Goal: Task Accomplishment & Management: Manage account settings

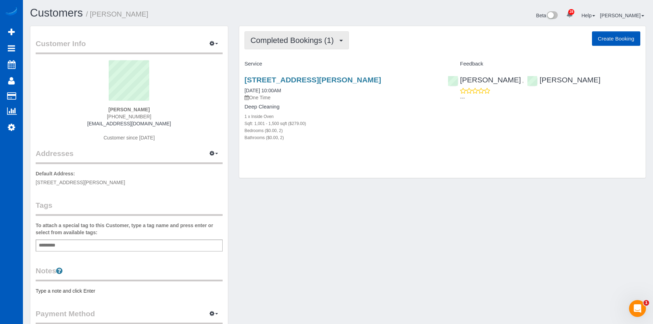
click at [330, 37] on span "Completed Bookings (1)" at bounding box center [293, 40] width 87 height 9
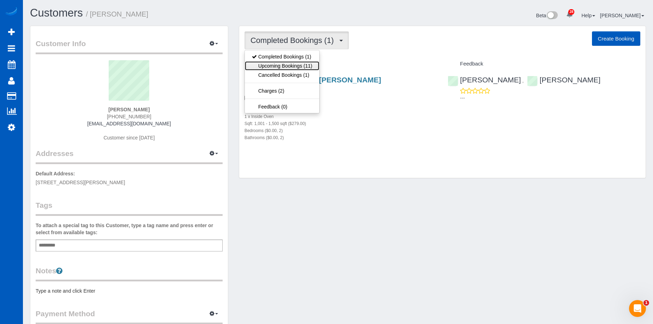
click at [298, 65] on link "Upcoming Bookings (11)" at bounding box center [282, 65] width 74 height 9
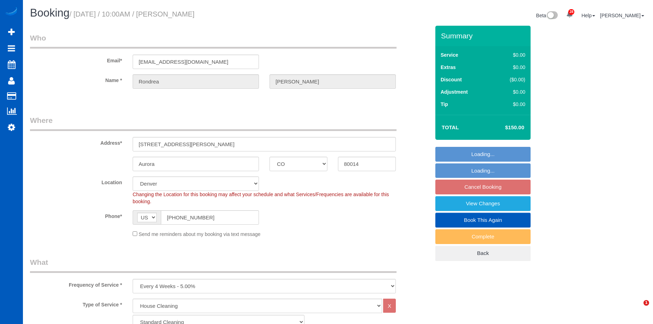
select select "CO"
select select "199"
select select "2"
select select "string:fspay"
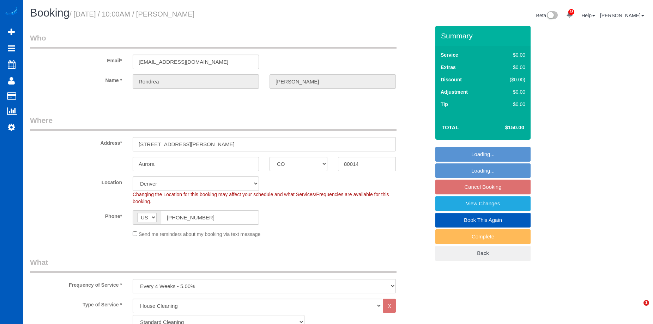
select select "spot1"
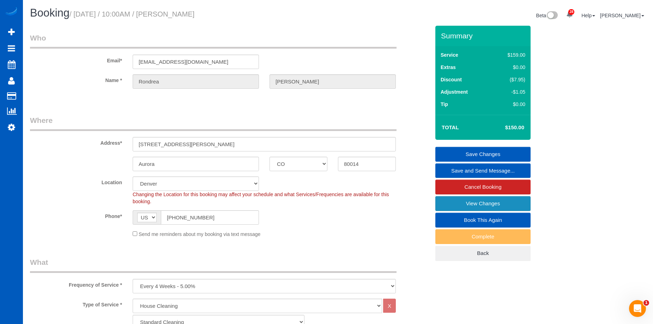
click at [467, 204] on link "View Changes" at bounding box center [482, 203] width 95 height 15
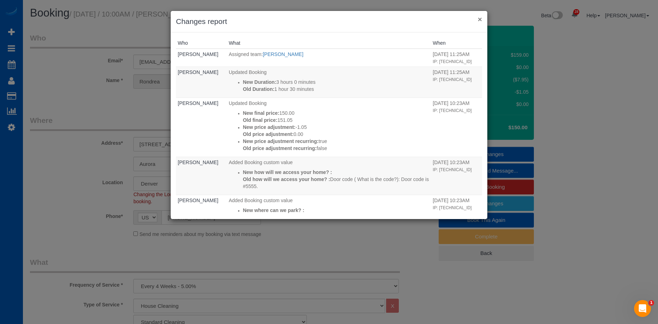
click at [479, 20] on button "×" at bounding box center [480, 19] width 4 height 7
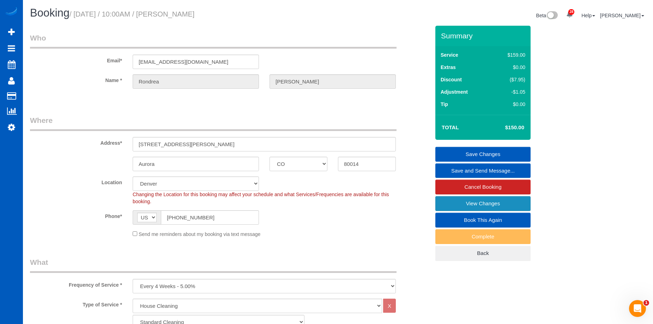
click at [479, 202] on link "View Changes" at bounding box center [482, 203] width 95 height 15
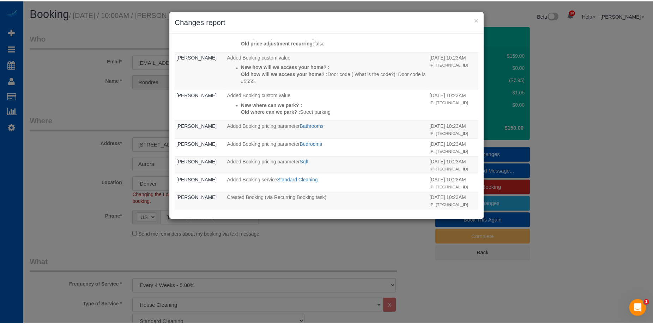
scroll to position [119, 0]
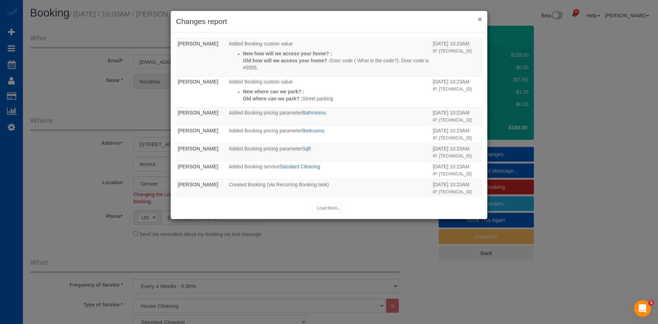
click at [479, 22] on button "×" at bounding box center [480, 19] width 4 height 7
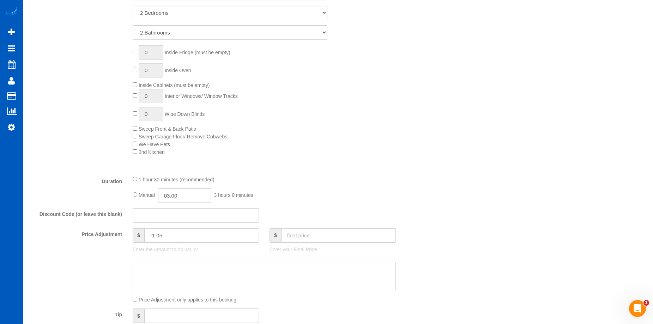
scroll to position [529, 0]
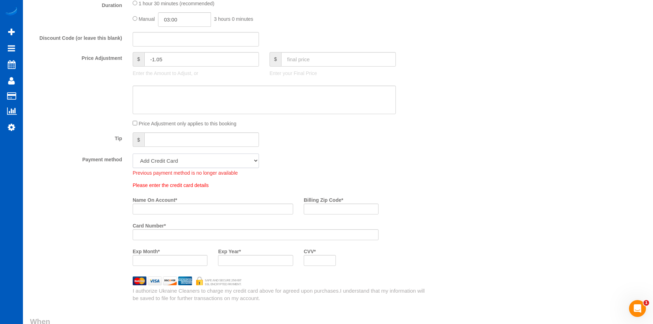
click at [203, 159] on select "Visa - 0088 - 06/2028 (Default) Add Credit Card ─────────────── Cash Check Payp…" at bounding box center [196, 161] width 126 height 14
select select "string:fspay-c57db2c0-113f-498a-9673-b9b1fa251100"
click at [133, 154] on select "Visa - 0088 - 06/2028 (Default) Add Credit Card ─────────────── Cash Check Payp…" at bounding box center [196, 161] width 126 height 14
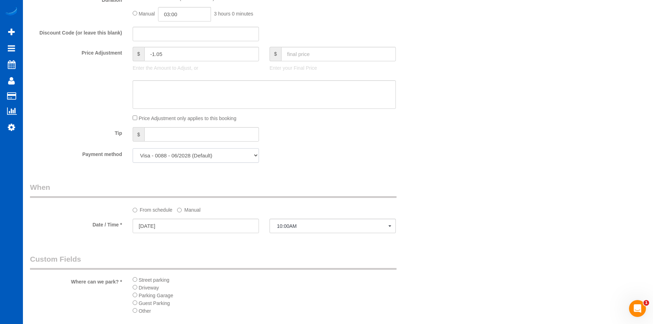
scroll to position [705, 0]
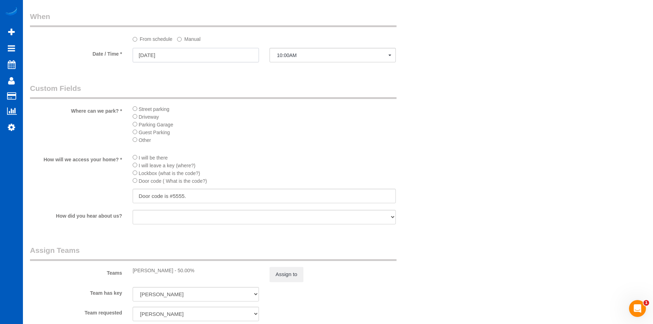
click at [229, 53] on input "09/26/2025" at bounding box center [196, 55] width 126 height 14
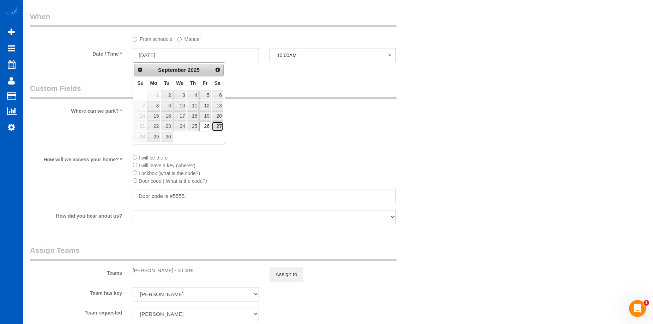
click at [216, 127] on link "27" at bounding box center [218, 127] width 12 height 10
type input "09/27/2025"
select select "spot4"
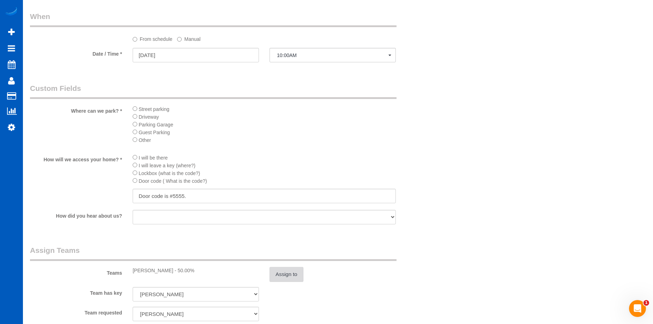
click at [295, 279] on button "Assign to" at bounding box center [286, 274] width 34 height 15
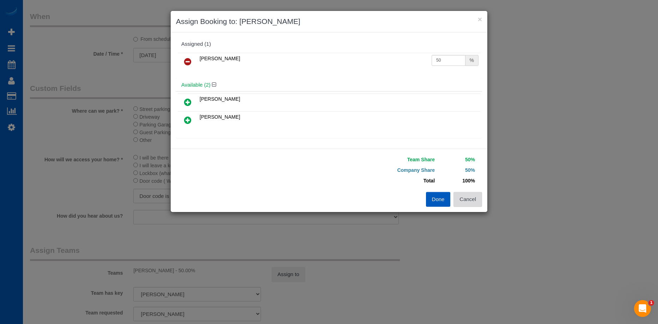
click at [477, 199] on button "Cancel" at bounding box center [467, 199] width 29 height 15
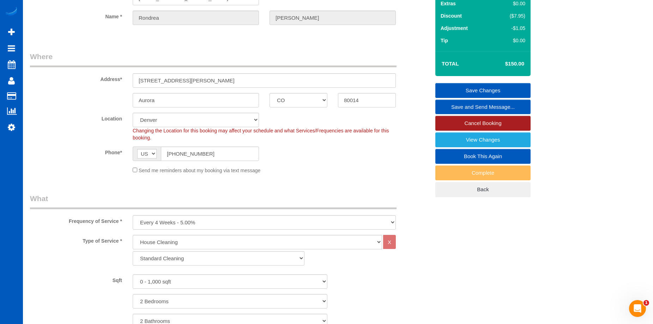
scroll to position [0, 0]
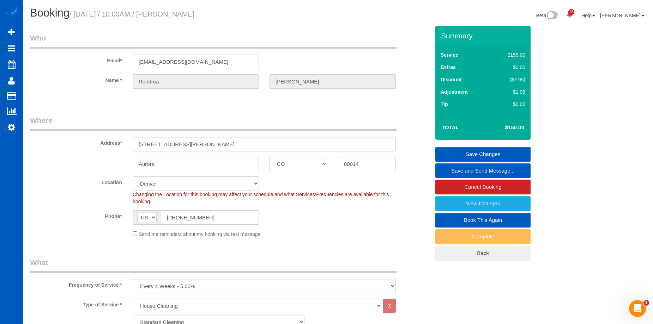
click at [462, 151] on link "Save Changes" at bounding box center [482, 154] width 95 height 15
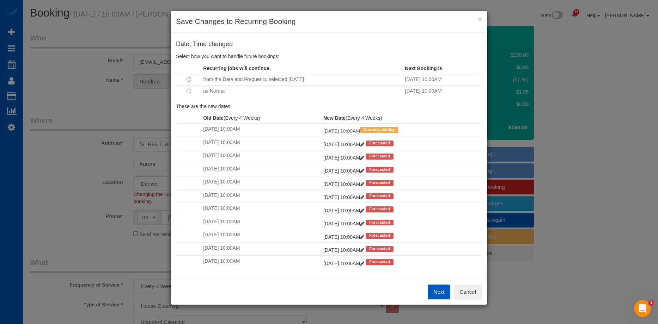
click at [474, 300] on div "Next Cancel" at bounding box center [329, 292] width 317 height 26
click at [474, 298] on button "Cancel" at bounding box center [467, 292] width 29 height 15
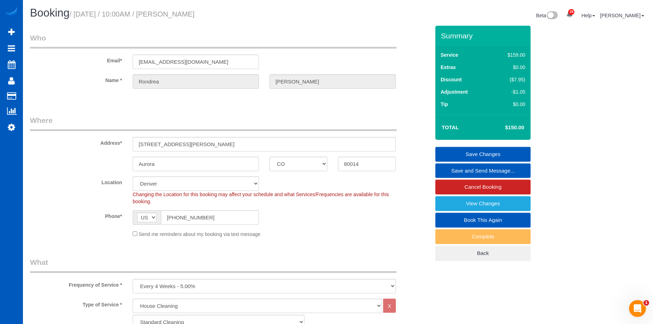
click at [457, 154] on link "Save Changes" at bounding box center [482, 154] width 95 height 15
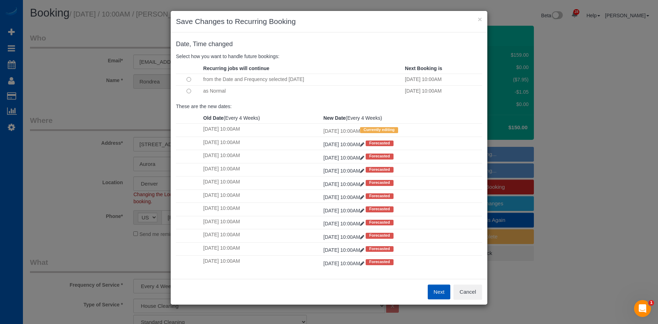
click at [440, 296] on button "Next" at bounding box center [439, 292] width 23 height 15
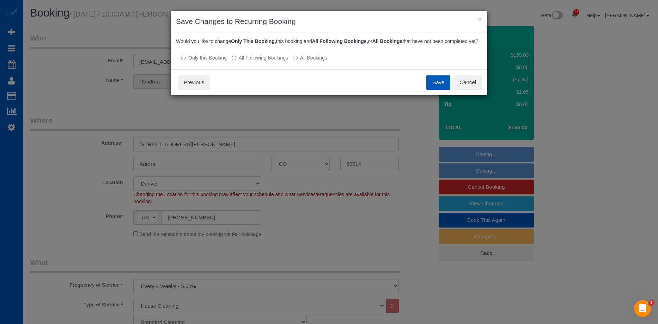
click at [268, 61] on label "All Following Bookings" at bounding box center [260, 57] width 56 height 7
click at [443, 88] on button "Save" at bounding box center [438, 82] width 24 height 15
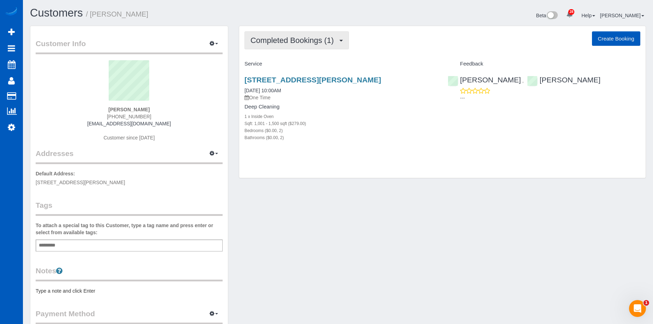
drag, startPoint x: 307, startPoint y: 40, endPoint x: 293, endPoint y: 55, distance: 20.4
click at [307, 41] on span "Completed Bookings (1)" at bounding box center [293, 40] width 87 height 9
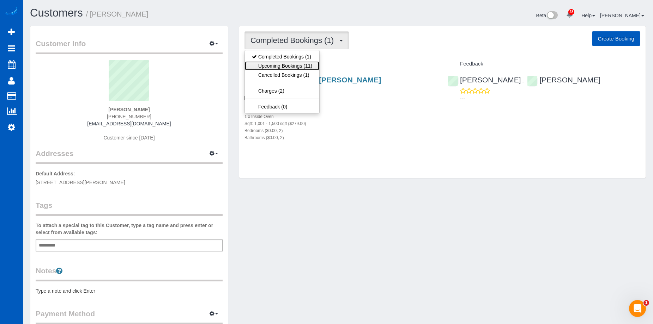
click at [286, 62] on link "Upcoming Bookings (11)" at bounding box center [282, 65] width 74 height 9
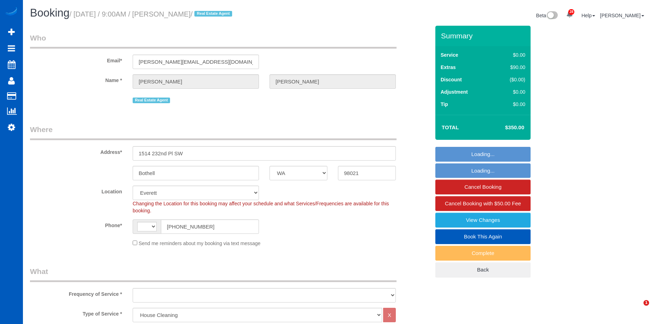
select select "WA"
select select "199"
select select "2501"
select select "5"
select select "3"
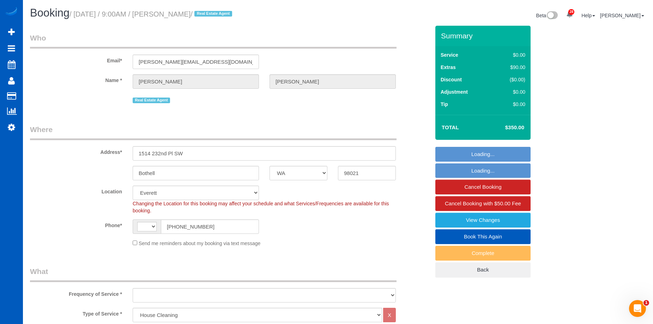
select select "string:[GEOGRAPHIC_DATA]"
select select "object:1065"
select select "2501"
select select "5"
select select "3"
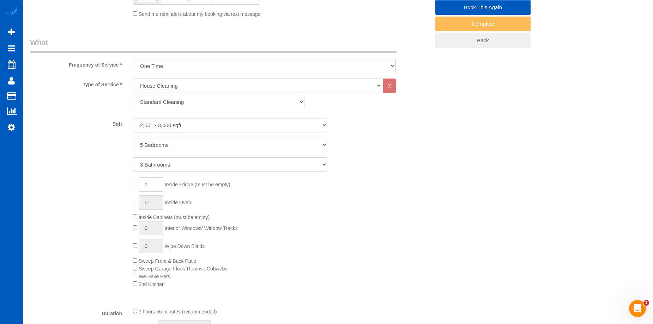
select select "object:1274"
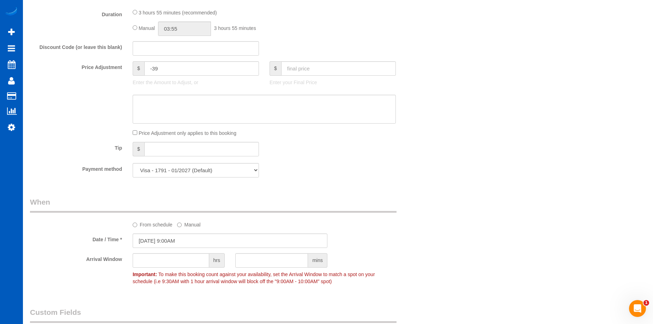
scroll to position [564, 0]
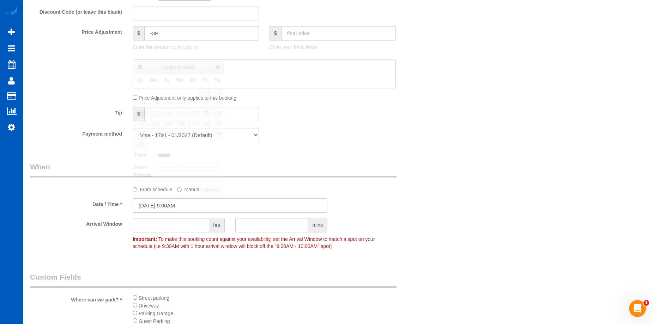
click at [228, 204] on input "08/29/2025 9:00AM" at bounding box center [230, 205] width 195 height 14
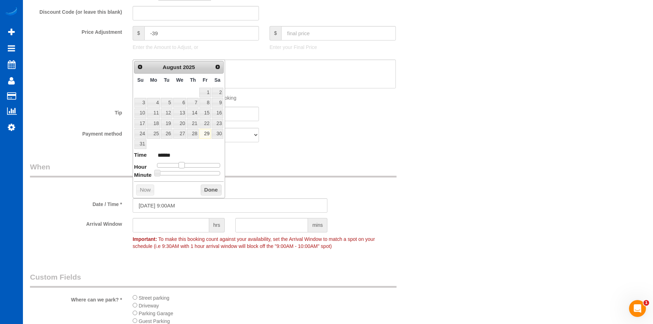
type input "08/29/2025 8:00AM"
type input "******"
click at [179, 164] on span at bounding box center [179, 165] width 6 height 6
click at [212, 189] on button "Done" at bounding box center [211, 190] width 21 height 11
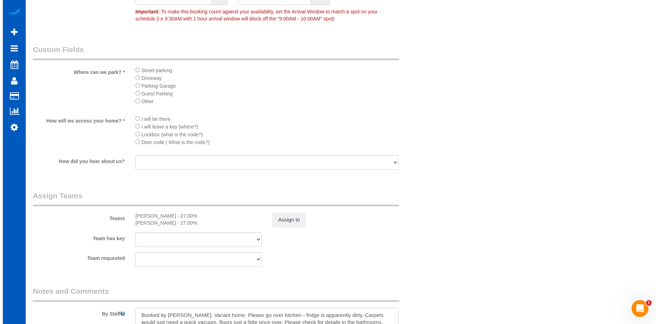
scroll to position [846, 0]
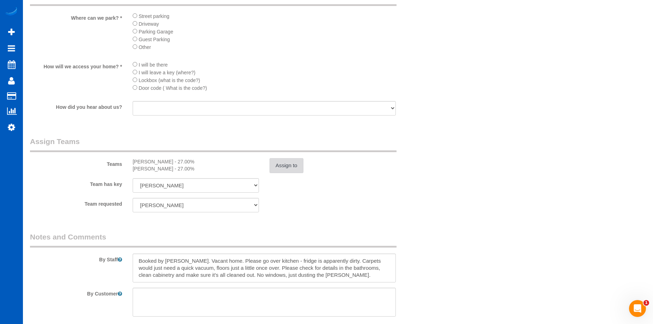
click at [279, 167] on button "Assign to" at bounding box center [286, 165] width 34 height 15
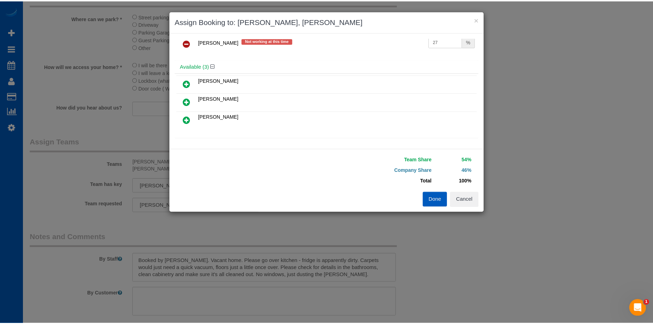
scroll to position [35, 0]
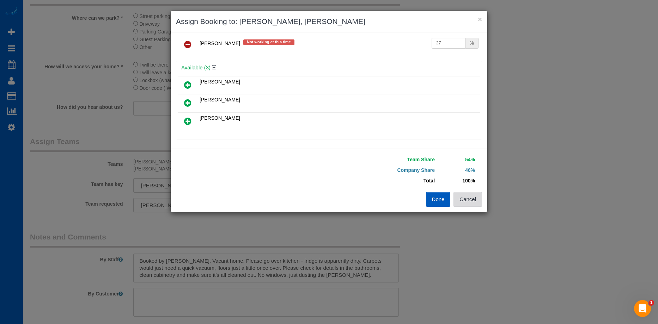
click at [469, 200] on button "Cancel" at bounding box center [467, 199] width 29 height 15
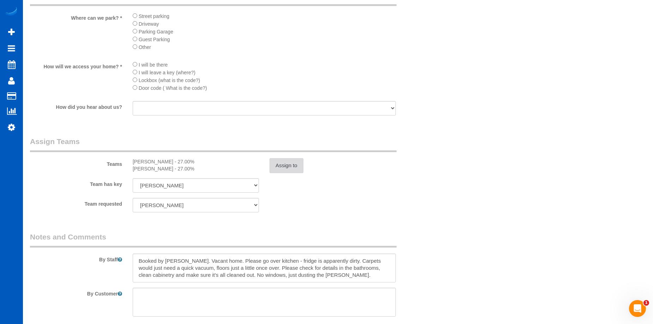
click at [283, 166] on button "Assign to" at bounding box center [286, 165] width 34 height 15
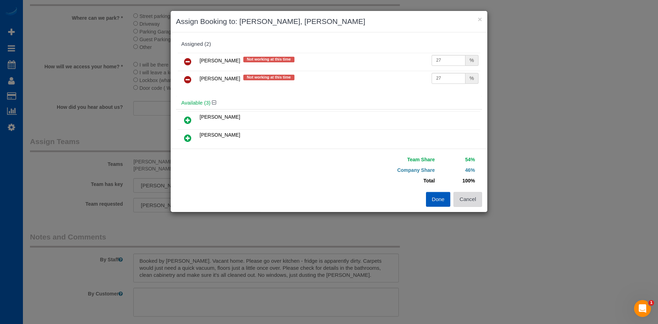
click at [471, 200] on button "Cancel" at bounding box center [467, 199] width 29 height 15
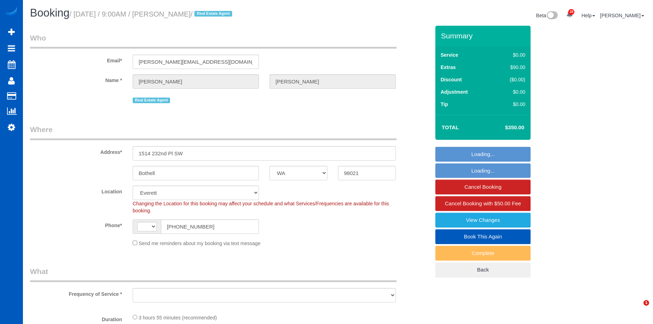
select select "WA"
select select "string:[GEOGRAPHIC_DATA]"
select select "object:940"
select select "199"
select select "2501"
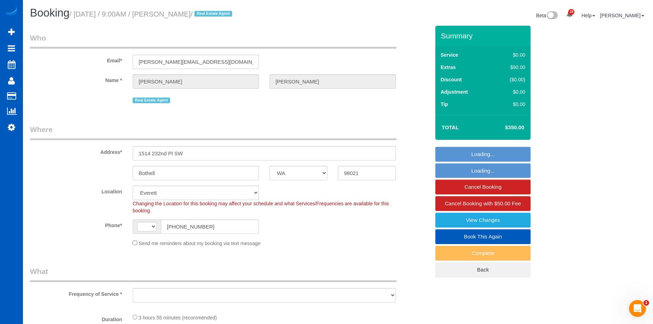
select select "5"
select select "3"
select select "object:1190"
select select "2501"
select select "5"
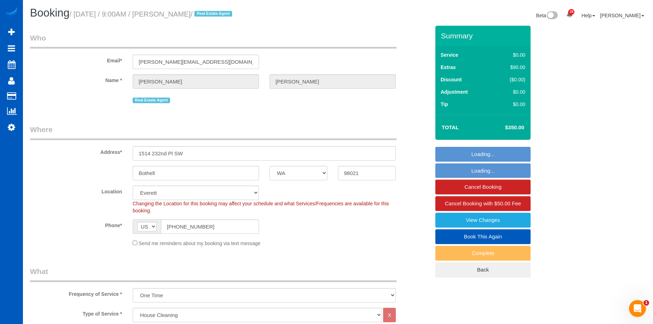
select select "3"
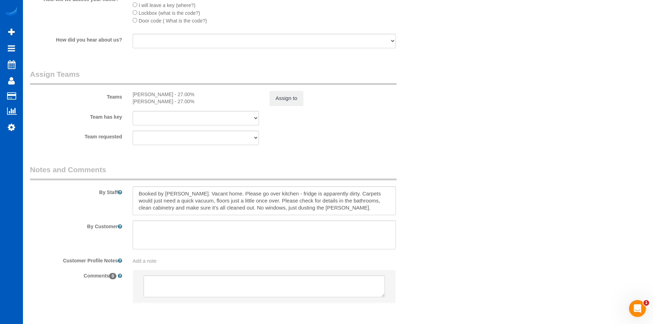
scroll to position [943, 0]
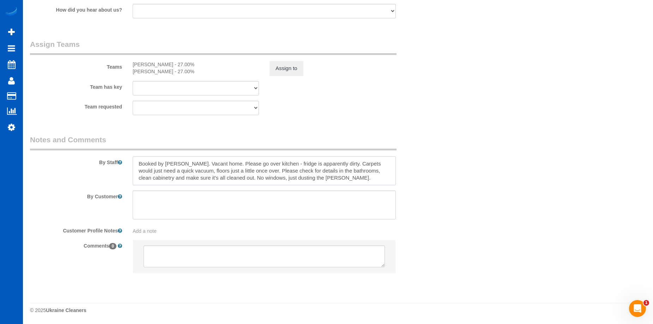
click at [191, 164] on textarea at bounding box center [264, 171] width 263 height 29
click at [219, 164] on textarea at bounding box center [264, 171] width 263 height 29
click at [222, 163] on textarea at bounding box center [264, 171] width 263 height 29
drag, startPoint x: 221, startPoint y: 163, endPoint x: 190, endPoint y: 165, distance: 30.7
click at [190, 165] on textarea at bounding box center [264, 171] width 263 height 29
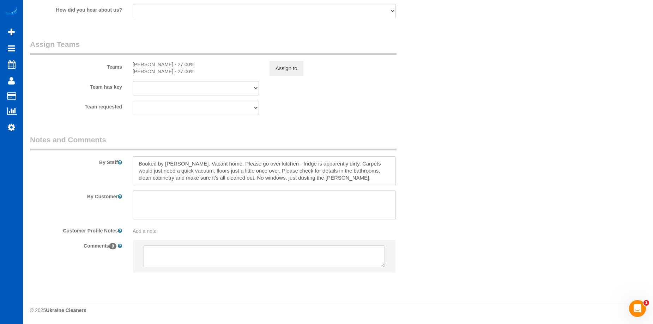
scroll to position [838, 0]
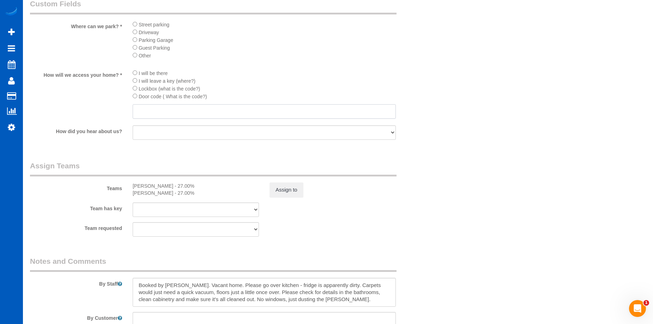
click at [200, 106] on input "text" at bounding box center [264, 111] width 263 height 14
paste input "https://drive.google.com/file/d/1uKw92GZugFmsf7YKyaHINV8lSFW9OImv/view?usp=driv…"
drag, startPoint x: 167, startPoint y: 112, endPoint x: 455, endPoint y: 114, distance: 288.7
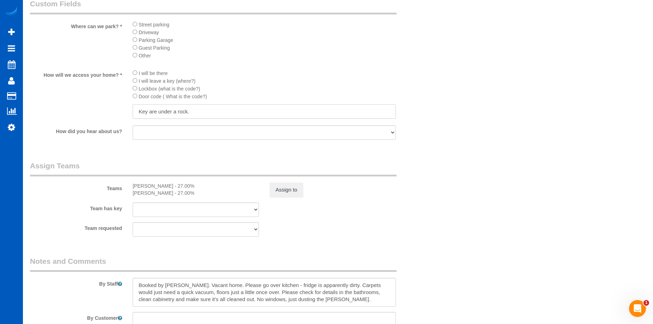
scroll to position [0, 0]
type input "Key are under a rock."
click at [190, 285] on textarea at bounding box center [264, 292] width 263 height 29
click at [214, 287] on textarea at bounding box center [264, 292] width 263 height 29
drag, startPoint x: 220, startPoint y: 286, endPoint x: 223, endPoint y: 284, distance: 3.6
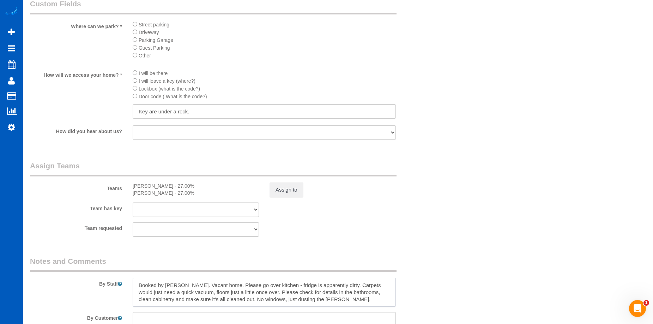
click at [221, 286] on textarea at bounding box center [264, 292] width 263 height 29
drag, startPoint x: 223, startPoint y: 284, endPoint x: 190, endPoint y: 284, distance: 33.1
click at [190, 284] on textarea at bounding box center [264, 292] width 263 height 29
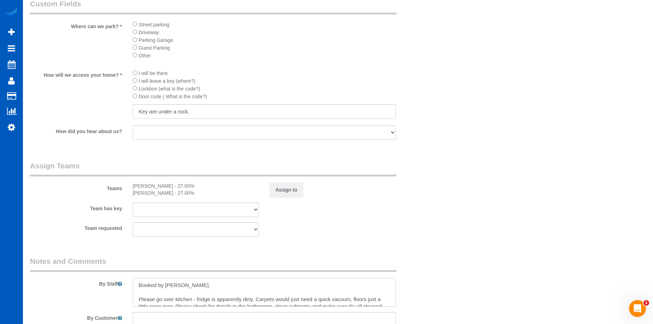
click at [205, 291] on textarea at bounding box center [264, 292] width 263 height 29
click at [213, 286] on textarea at bounding box center [264, 292] width 263 height 29
paste textarea "https://drive.google.com/file/d/1uKw92GZugFmsf7YKyaHINV8lSFW9OImv/view?usp=driv…"
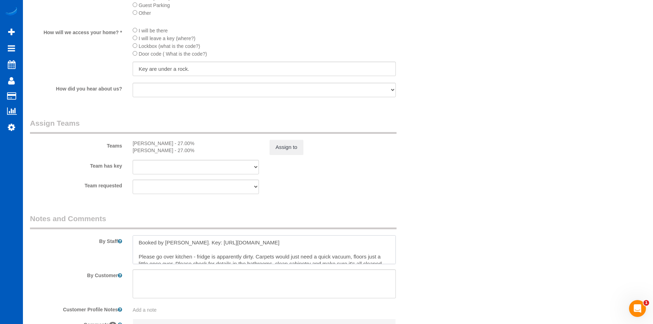
scroll to position [943, 0]
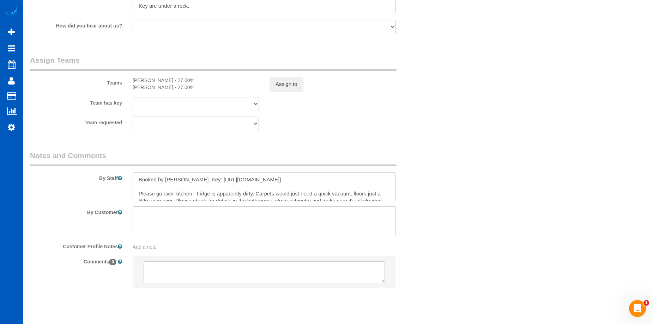
drag, startPoint x: 138, startPoint y: 187, endPoint x: 160, endPoint y: 166, distance: 30.9
click at [138, 187] on textarea at bounding box center [264, 186] width 263 height 29
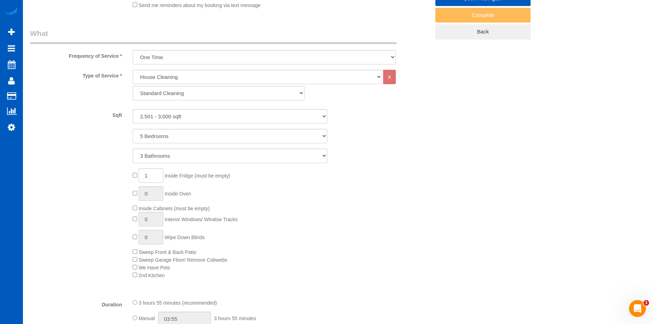
scroll to position [62, 0]
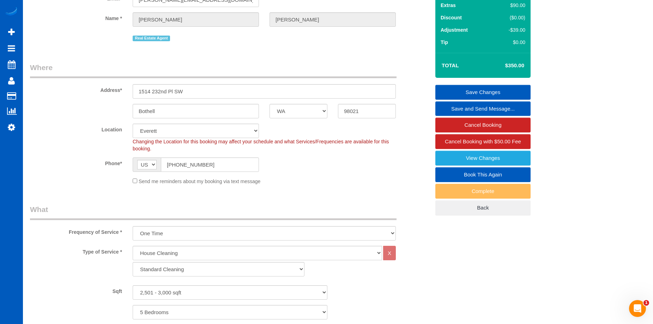
type textarea "Booked by Florencia. Key: [https://drive.google.com/file/d/1uKw92GZugFmsf7YKyaH…"
click at [457, 91] on link "Save Changes" at bounding box center [482, 92] width 95 height 15
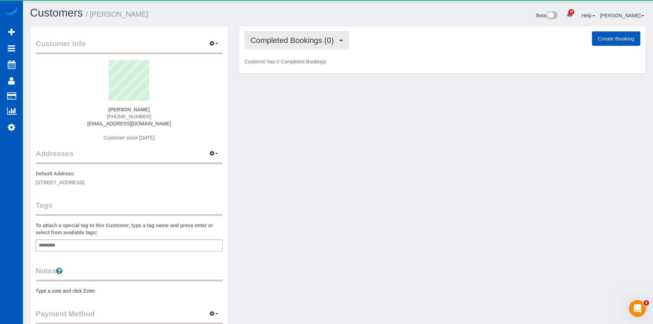
click at [307, 42] on span "Completed Bookings (0)" at bounding box center [293, 40] width 87 height 9
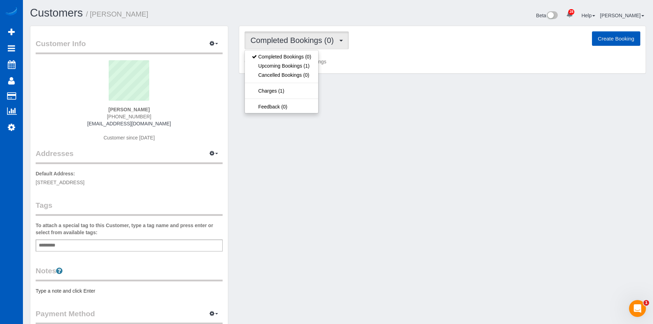
click at [310, 41] on span "Completed Bookings (0)" at bounding box center [293, 40] width 87 height 9
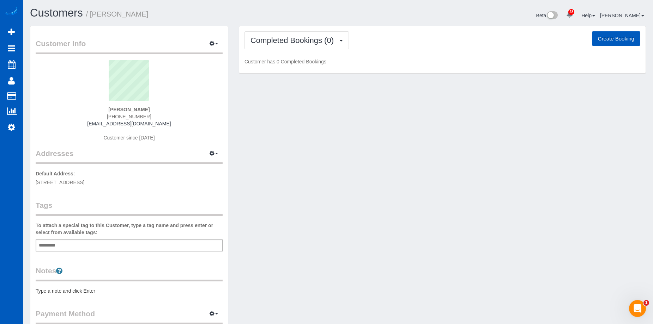
click at [604, 37] on button "Create Booking" at bounding box center [616, 38] width 48 height 15
select select "GA"
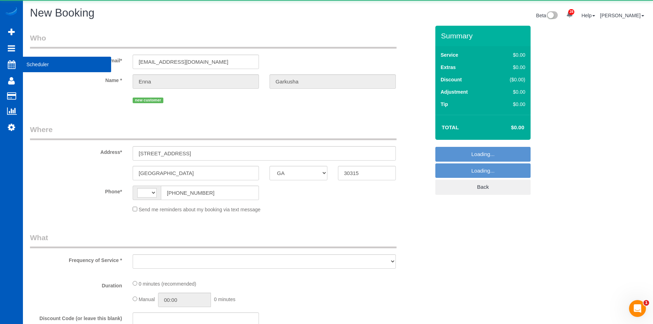
select select "string:[GEOGRAPHIC_DATA]"
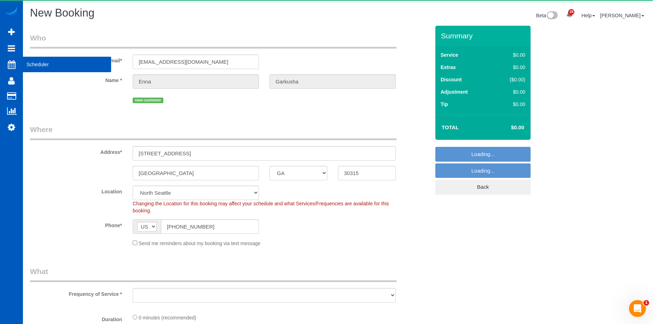
select select "string:fspay-b513ea97-aa00-49b6-99a8-a0ea5f0d96e5"
select select "object:2208"
select select "199"
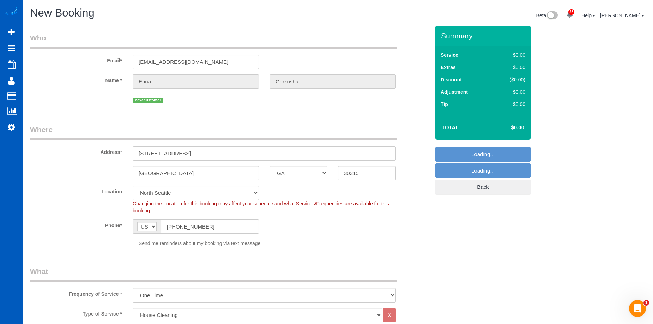
select select "369"
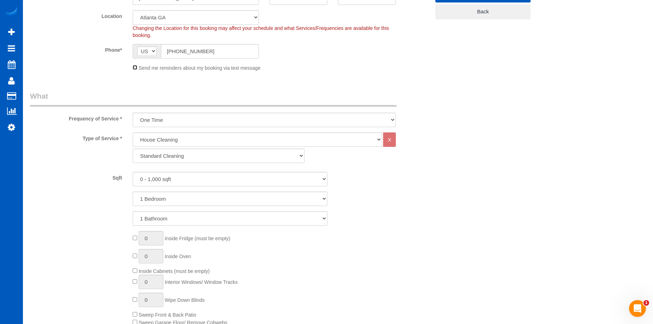
scroll to position [176, 0]
click at [205, 122] on select "One Time Weekly - 15.00% Every 2 Weeks - 10.00% Every 4 Weeks - 5.00% Every 2 M…" at bounding box center [264, 119] width 263 height 14
select select "object:2416"
click at [133, 112] on select "One Time Weekly - 15.00% Every 2 Weeks - 10.00% Every 4 Weeks - 5.00% Every 2 M…" at bounding box center [264, 119] width 263 height 14
click at [219, 180] on select "0 - 1,000 sqft 1,001 - 1,500 sqft 1,501 - 2,000 sqft 2,001 - 2,500 sqft 2,501 -…" at bounding box center [230, 178] width 195 height 14
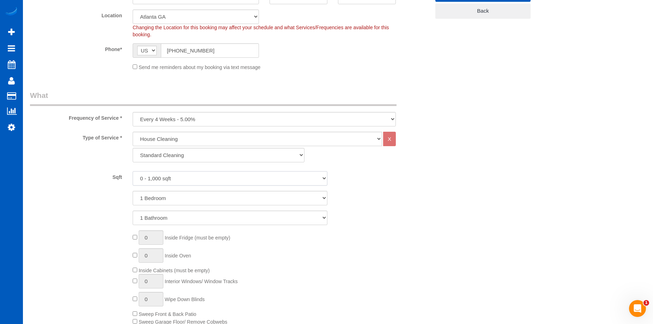
select select "1501"
click at [133, 171] on select "0 - 1,000 sqft 1,001 - 1,500 sqft 1,501 - 2,000 sqft 2,001 - 2,500 sqft 2,501 -…" at bounding box center [230, 178] width 195 height 14
click at [214, 198] on select "1 Bedroom 2 Bedrooms 3 Bedrooms 4 Bedrooms 5 Bedrooms 6 Bedrooms 7 Bedrooms" at bounding box center [230, 198] width 195 height 14
select select "4"
click at [133, 191] on select "1 Bedroom 2 Bedrooms 3 Bedrooms 4 Bedrooms 5 Bedrooms 6 Bedrooms 7 Bedrooms" at bounding box center [230, 198] width 195 height 14
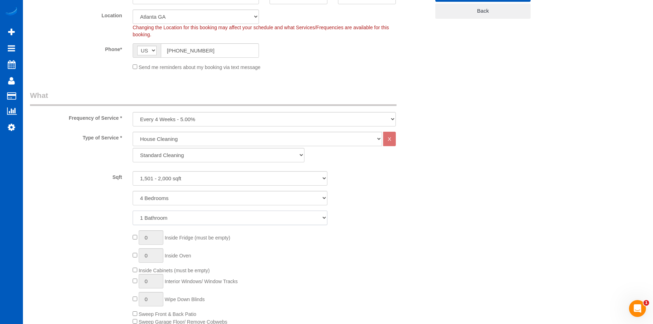
click at [212, 220] on select "1 Bathroom 2 Bathrooms 3 Bathrooms 4 Bathrooms 5 Bathrooms 6 Bathrooms 7 Bathro…" at bounding box center [230, 218] width 195 height 14
select select "3"
click at [133, 211] on select "1 Bathroom 2 Bathrooms 3 Bathrooms 4 Bathrooms 5 Bathrooms 6 Bathrooms 7 Bathro…" at bounding box center [230, 218] width 195 height 14
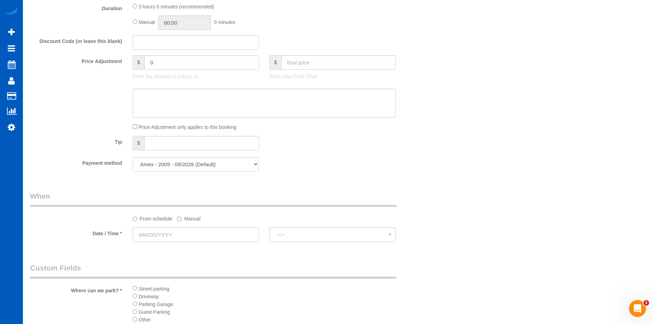
scroll to position [599, 0]
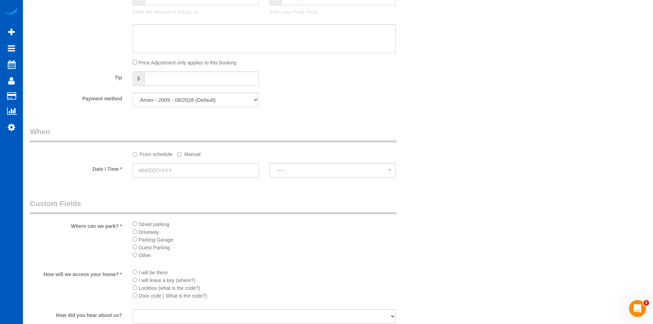
click at [214, 170] on input "text" at bounding box center [196, 170] width 126 height 14
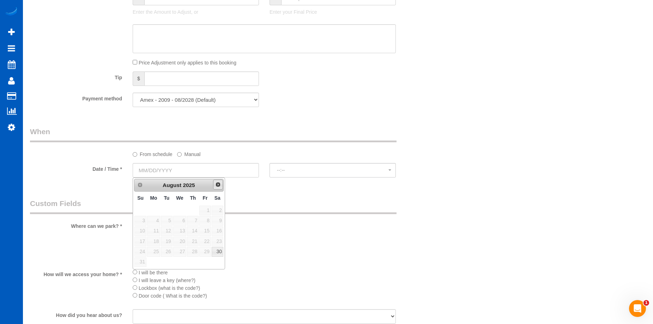
click at [220, 182] on span "Next" at bounding box center [218, 185] width 6 height 6
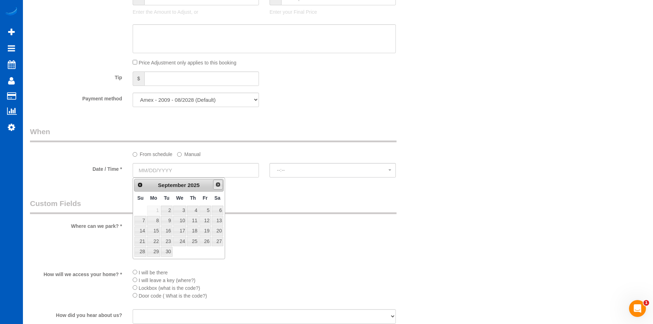
click at [219, 183] on span "Next" at bounding box center [218, 185] width 6 height 6
click at [178, 212] on link "1" at bounding box center [179, 211] width 13 height 10
type input "[DATE]"
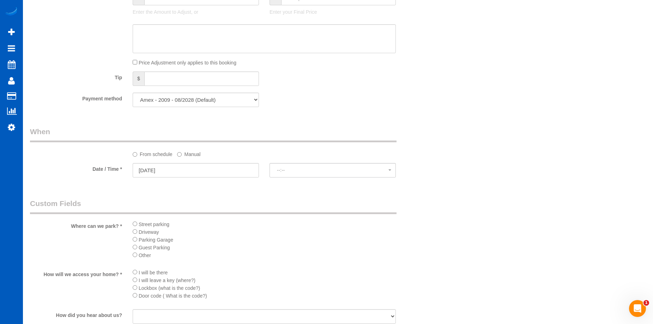
select select "spot1"
click at [195, 155] on label "Manual" at bounding box center [188, 153] width 23 height 10
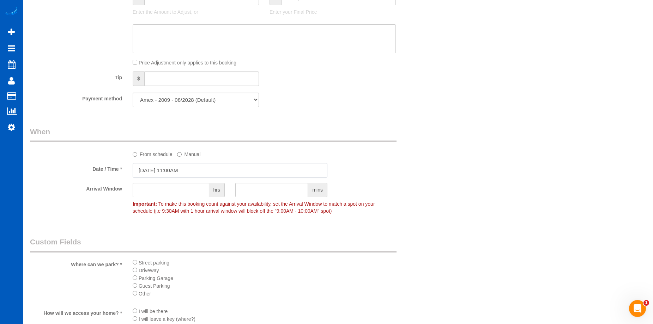
click at [189, 169] on input "[DATE] 11:00AM" at bounding box center [230, 170] width 195 height 14
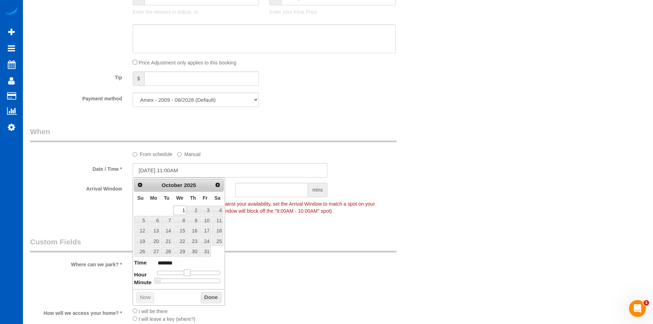
type input "[DATE] 10:00AM"
type input "*******"
click at [183, 274] on span at bounding box center [184, 273] width 6 height 6
click at [210, 301] on button "Done" at bounding box center [211, 297] width 21 height 11
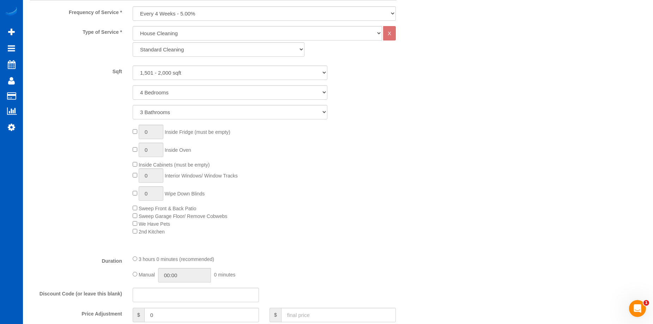
scroll to position [423, 0]
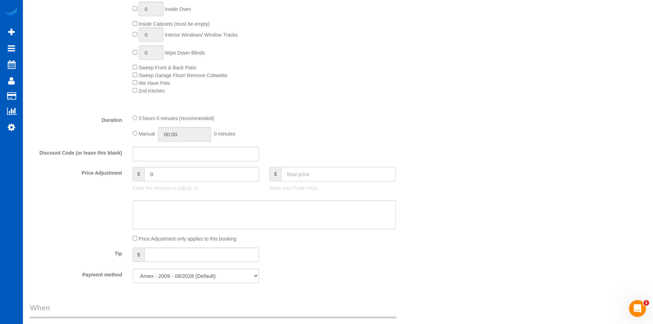
click at [296, 173] on input "text" at bounding box center [338, 174] width 115 height 14
type input "211.65"
click at [297, 213] on textarea at bounding box center [264, 215] width 263 height 29
type input "-24.9"
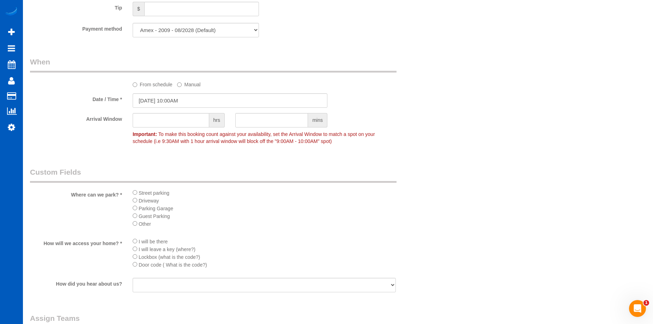
scroll to position [616, 0]
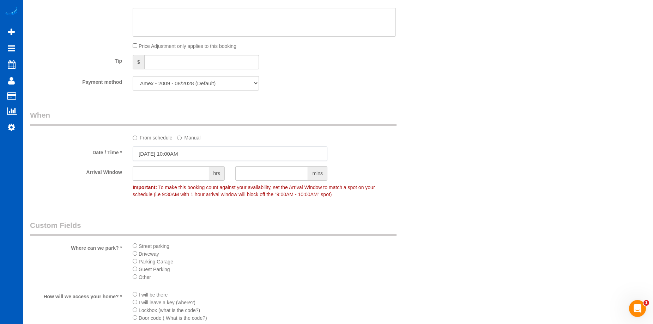
click at [209, 155] on input "[DATE] 10:00AM" at bounding box center [230, 154] width 195 height 14
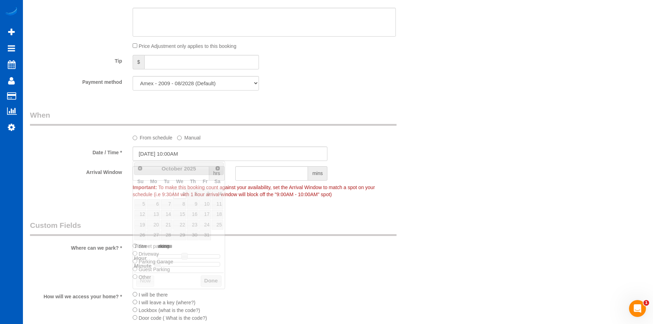
click at [433, 131] on div "From schedule Manual" at bounding box center [230, 125] width 410 height 31
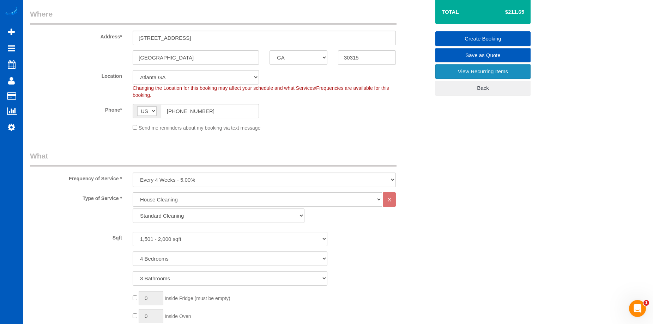
scroll to position [52, 0]
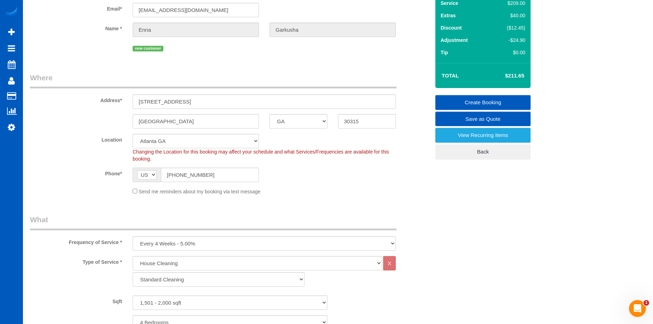
click at [465, 100] on link "Create Booking" at bounding box center [482, 102] width 95 height 15
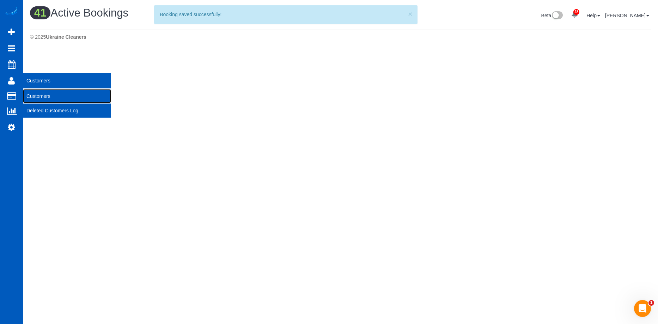
click at [37, 96] on link "Customers" at bounding box center [67, 96] width 88 height 14
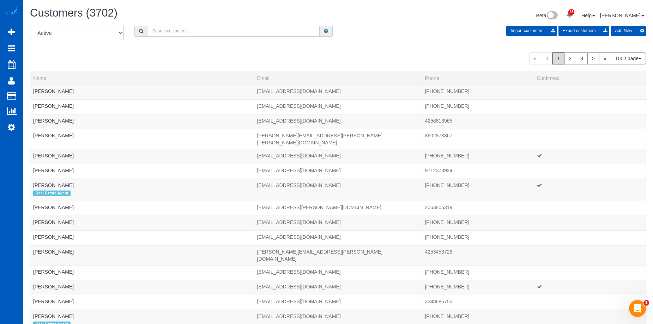
click at [176, 32] on input "text" at bounding box center [234, 31] width 172 height 11
paste input "[PERSON_NAME]"
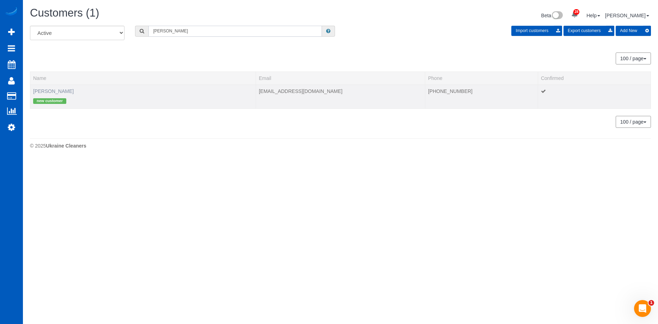
type input "[PERSON_NAME]"
click at [58, 91] on link "[PERSON_NAME]" at bounding box center [53, 91] width 41 height 6
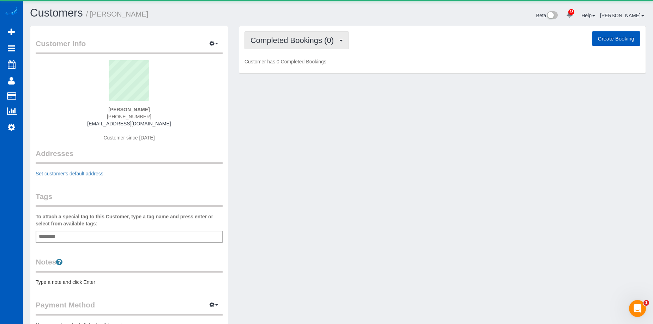
click at [279, 36] on span "Completed Bookings (0)" at bounding box center [293, 40] width 87 height 9
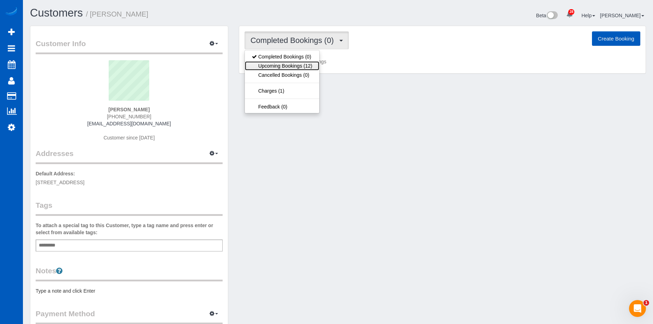
click at [296, 65] on link "Upcoming Bookings (12)" at bounding box center [282, 65] width 74 height 9
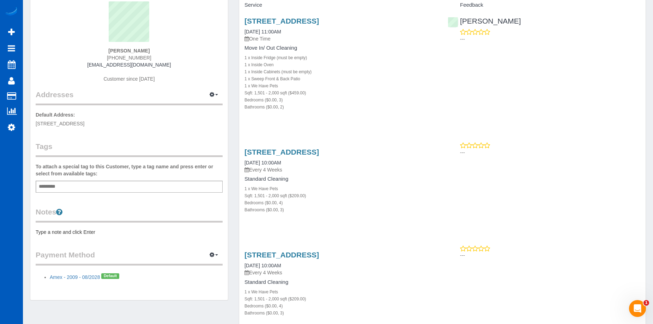
scroll to position [71, 0]
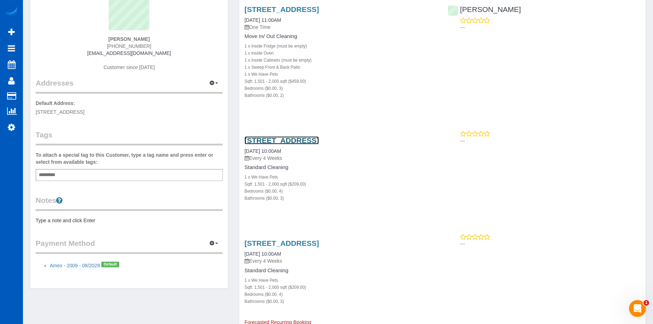
click at [319, 141] on link "[STREET_ADDRESS]" at bounding box center [281, 140] width 74 height 8
click at [313, 243] on link "[STREET_ADDRESS]" at bounding box center [281, 243] width 74 height 8
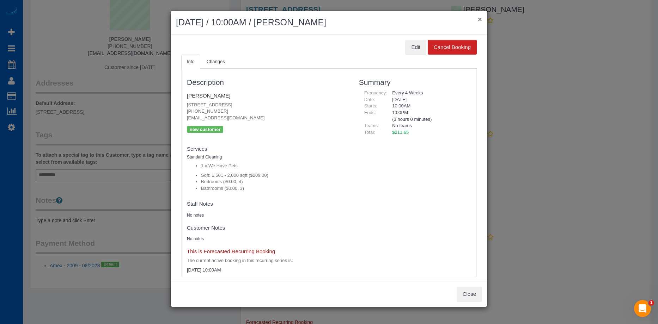
click at [480, 21] on button "×" at bounding box center [480, 19] width 4 height 7
